Goal: Task Accomplishment & Management: Manage account settings

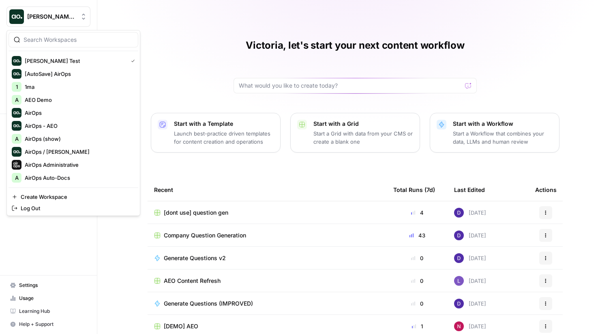
click at [62, 15] on span "Dillon Test" at bounding box center [51, 17] width 49 height 8
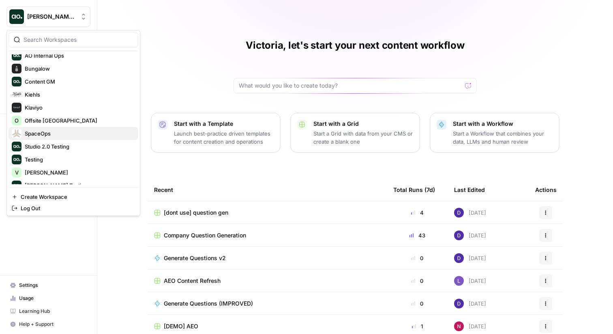
scroll to position [211, 0]
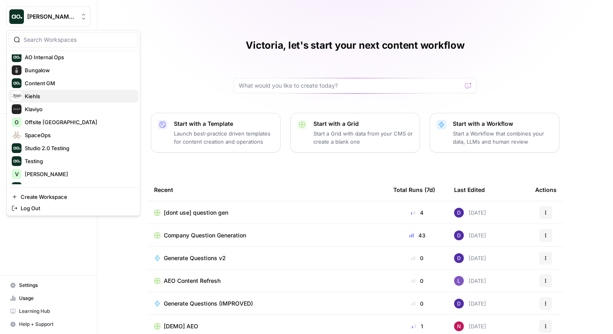
click at [56, 99] on span "Kiehls" at bounding box center [78, 96] width 107 height 8
